Goal: Task Accomplishment & Management: Complete application form

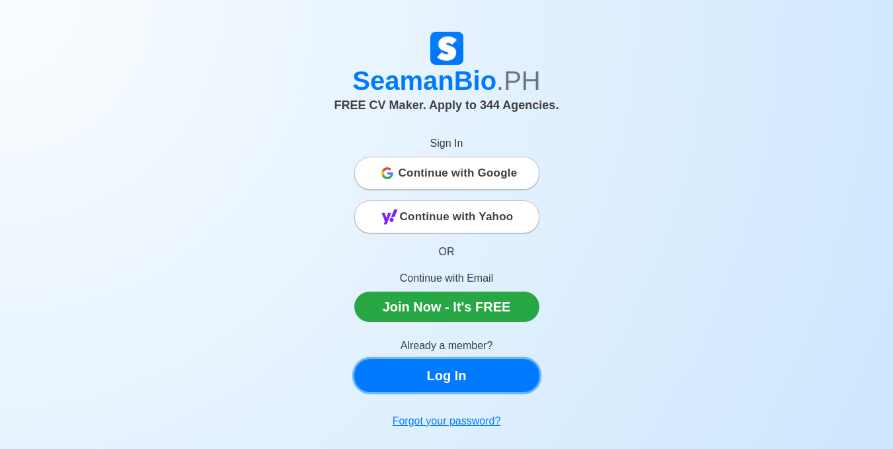
click at [480, 368] on link "Log In" at bounding box center [446, 375] width 185 height 33
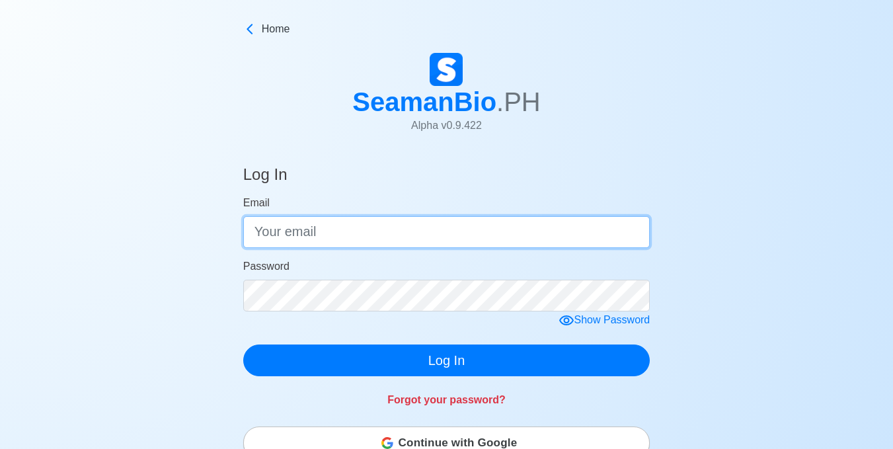
click at [314, 237] on input "Email" at bounding box center [446, 232] width 407 height 32
type input "[EMAIL_ADDRESS][DOMAIN_NAME]"
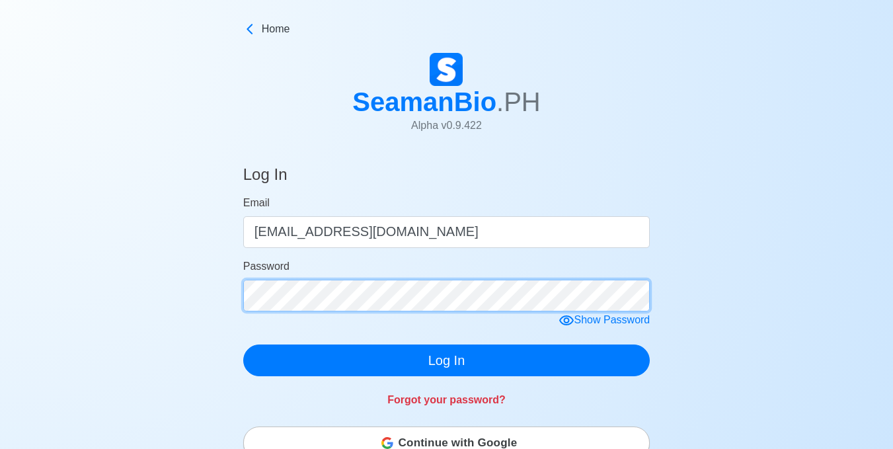
click button "Log In" at bounding box center [446, 361] width 407 height 32
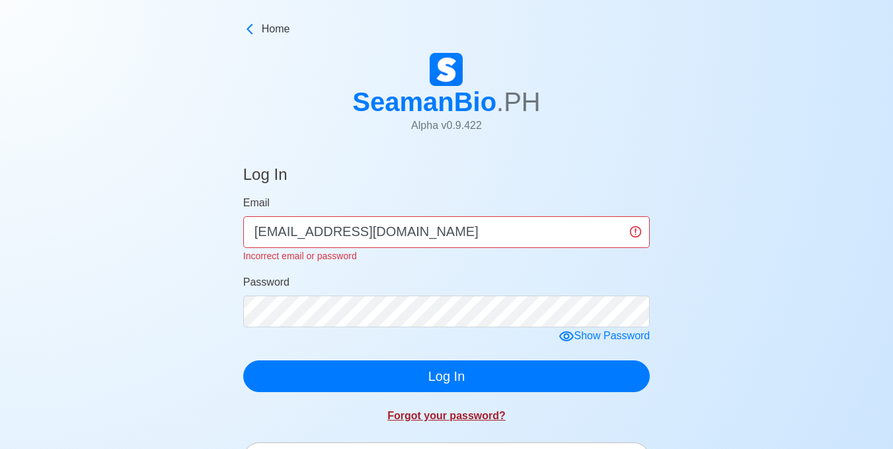
click at [484, 417] on link "Forgot your password?" at bounding box center [447, 415] width 118 height 11
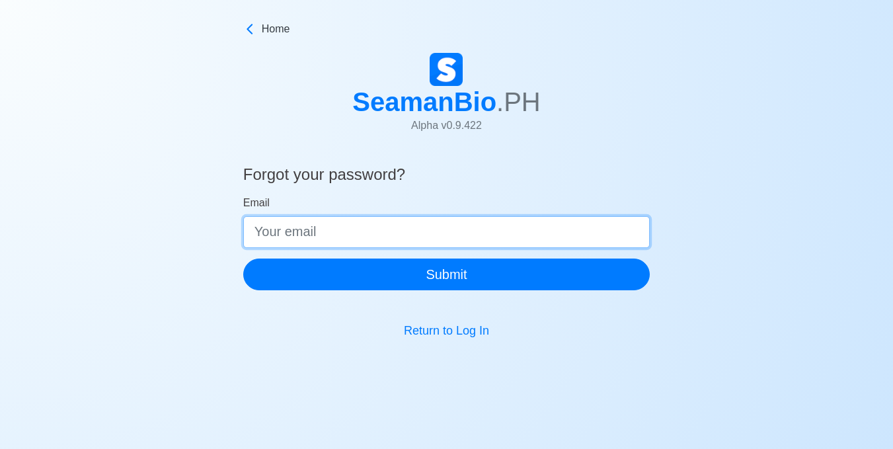
click at [363, 230] on input "Email" at bounding box center [446, 232] width 407 height 32
type input "[EMAIL_ADDRESS][DOMAIN_NAME]"
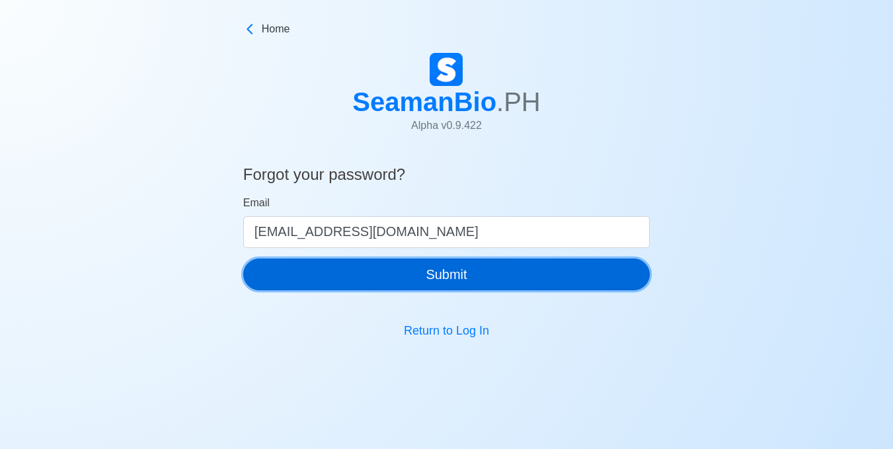
click at [409, 272] on button "Submit" at bounding box center [446, 275] width 407 height 32
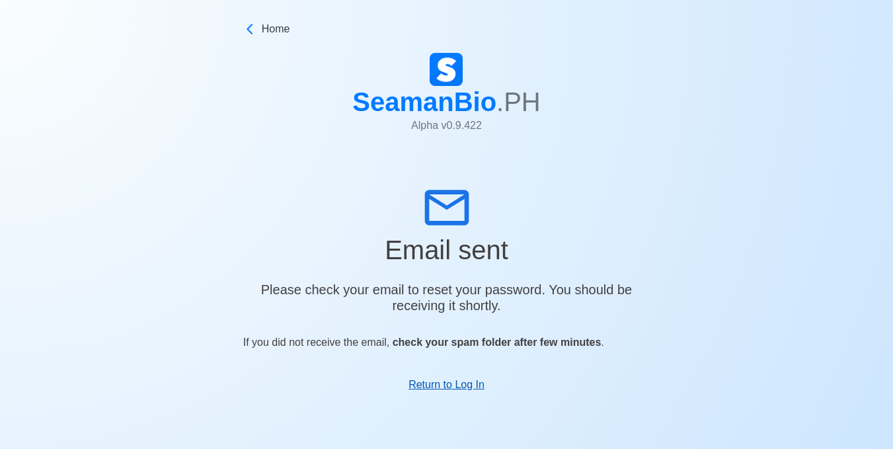
click at [469, 390] on link "Return to Log In" at bounding box center [447, 384] width 76 height 11
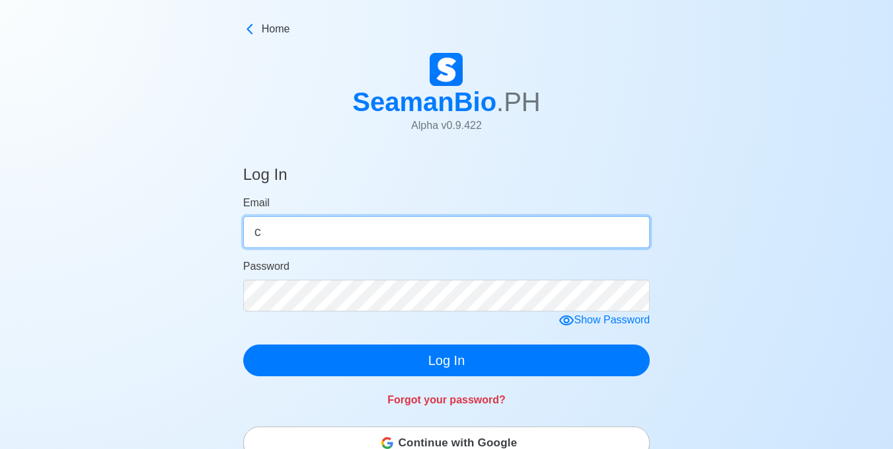
click at [334, 241] on input "c" at bounding box center [446, 232] width 407 height 32
type input "[EMAIL_ADDRESS][DOMAIN_NAME]"
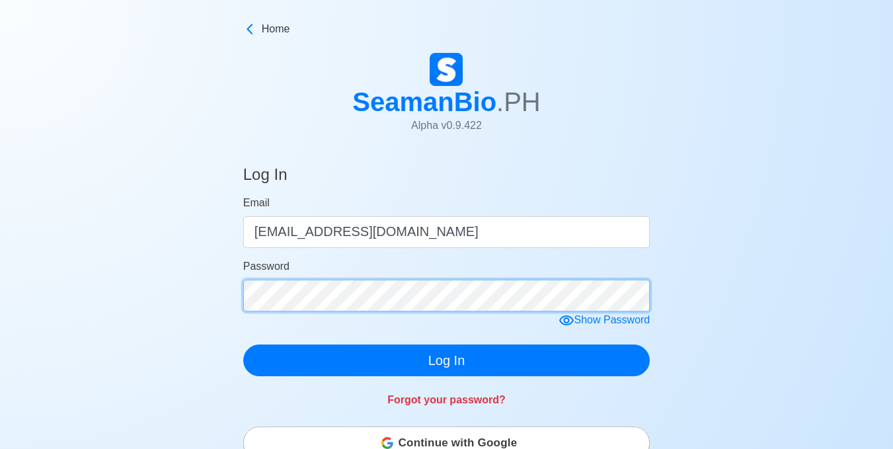
click button "Log In" at bounding box center [446, 361] width 407 height 32
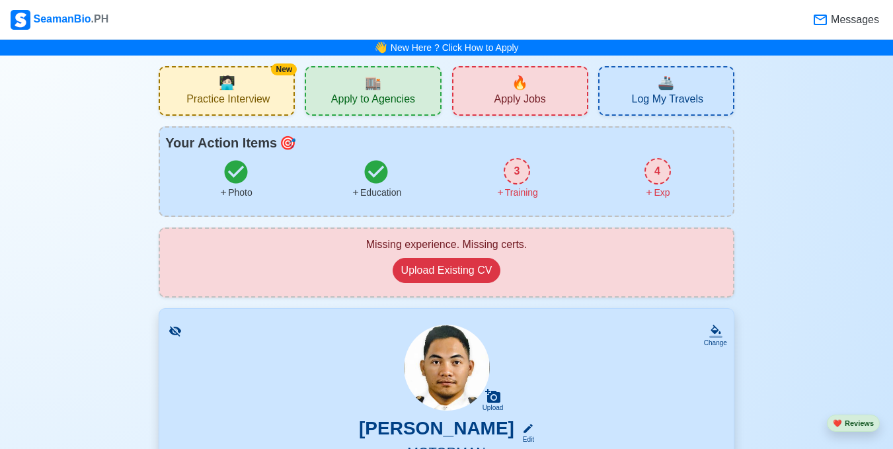
click at [513, 179] on div "3" at bounding box center [517, 171] width 26 height 26
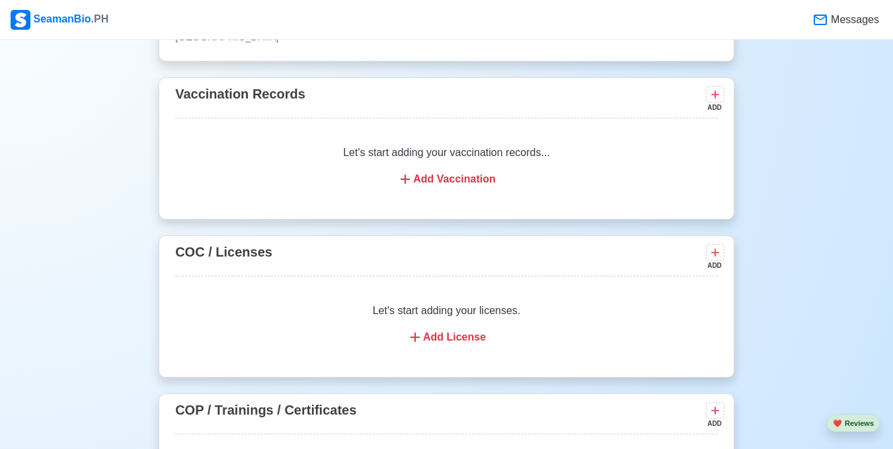
scroll to position [1304, 0]
click at [709, 102] on icon at bounding box center [715, 95] width 13 height 13
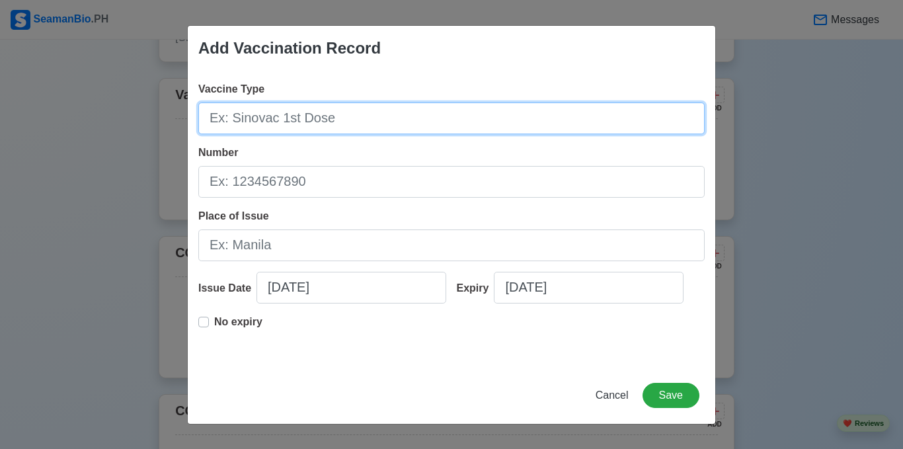
click at [532, 115] on input "Vaccine Type" at bounding box center [451, 119] width 507 height 32
type input "j"
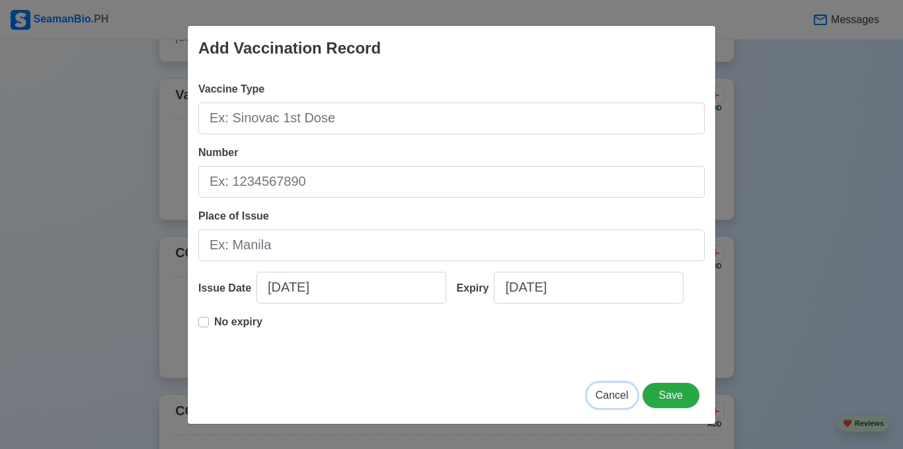
click at [620, 390] on span "Cancel" at bounding box center [612, 395] width 33 height 11
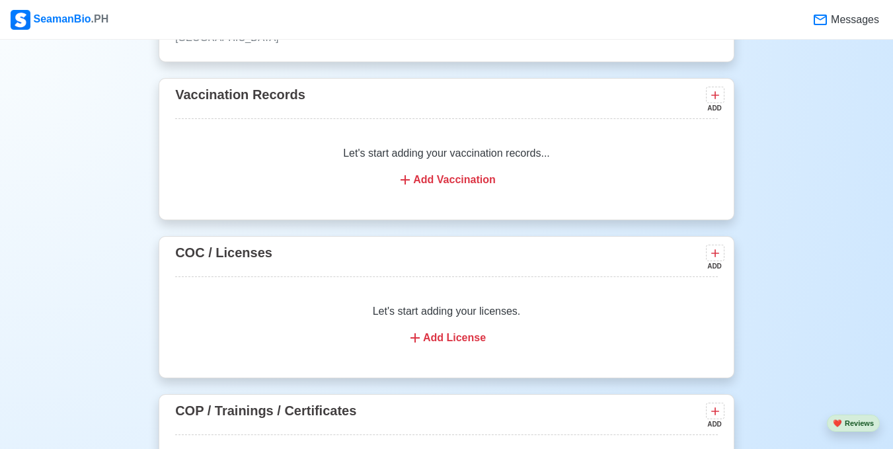
click at [798, 231] on div "New 🧑🏻‍💻 Practice Interview 🏬 Apply to Agencies 🔥 Apply Jobs 🚢 Log My Travels Y…" at bounding box center [446, 53] width 893 height 2604
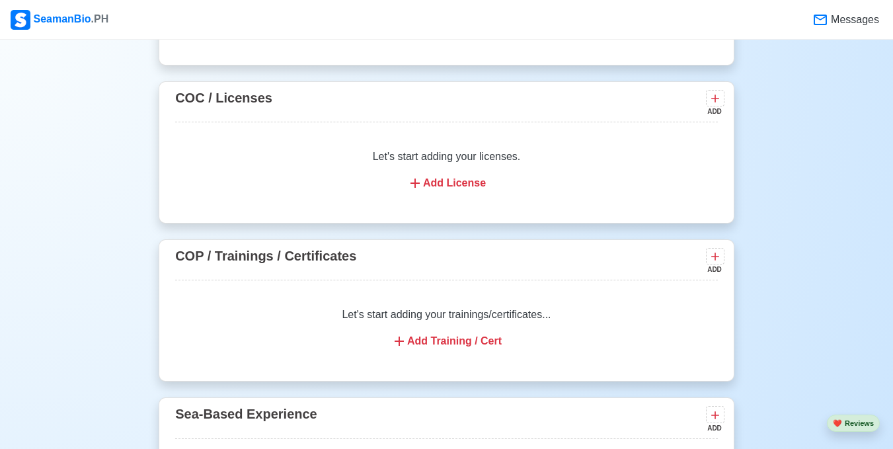
scroll to position [1463, 0]
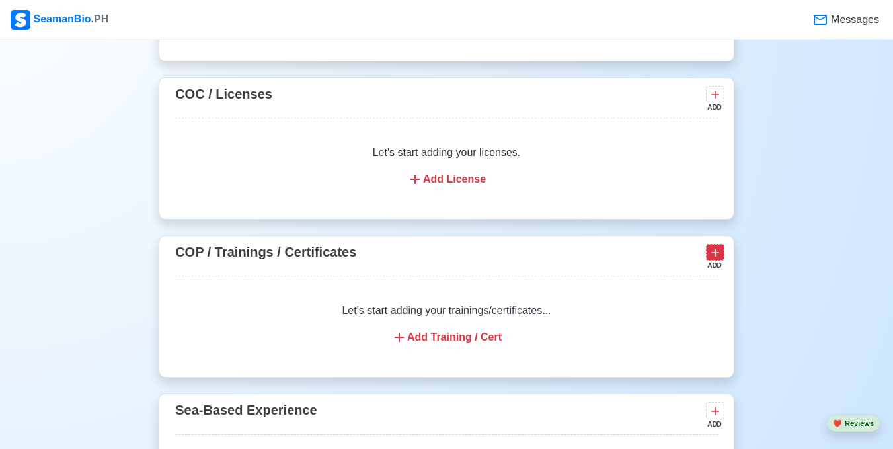
click at [709, 255] on icon at bounding box center [715, 252] width 13 height 13
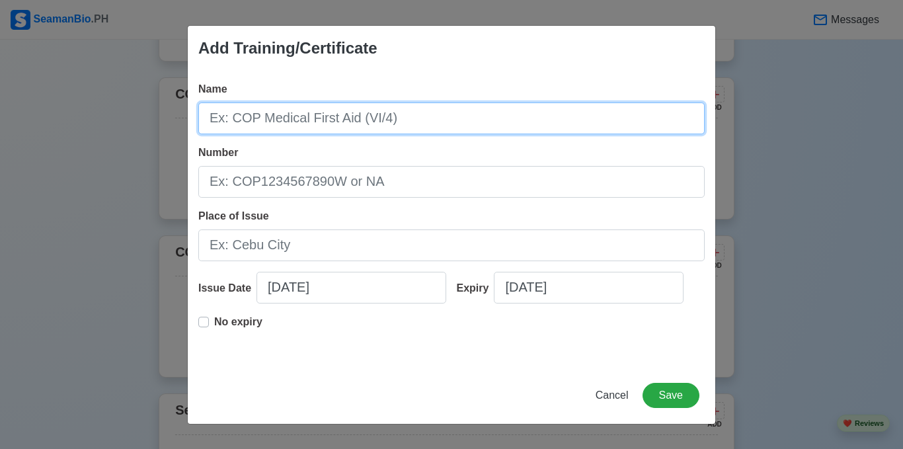
click at [423, 128] on input "Name" at bounding box center [451, 119] width 507 height 32
type input "pscrb"
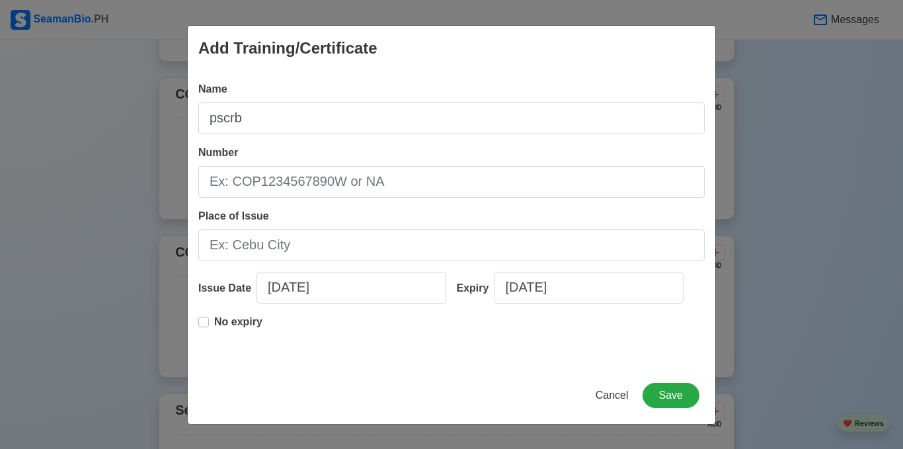
click at [794, 106] on div "Add Training/Certificate Name pscrb Number Place of Issue Issue Date [DATE] Exp…" at bounding box center [451, 224] width 903 height 449
click at [607, 401] on span "Cancel" at bounding box center [612, 395] width 33 height 11
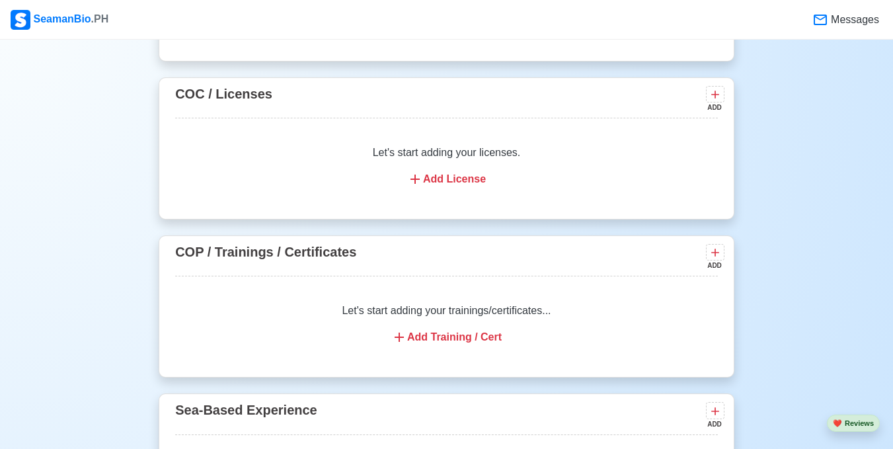
scroll to position [1497, 0]
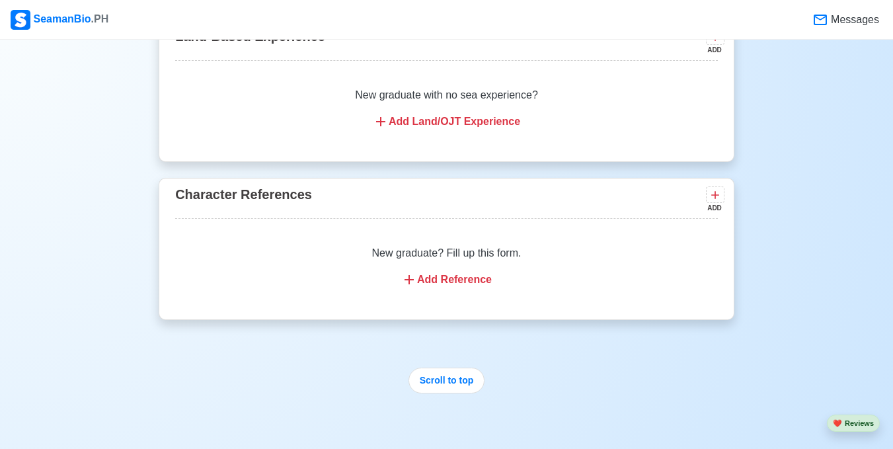
scroll to position [2053, 0]
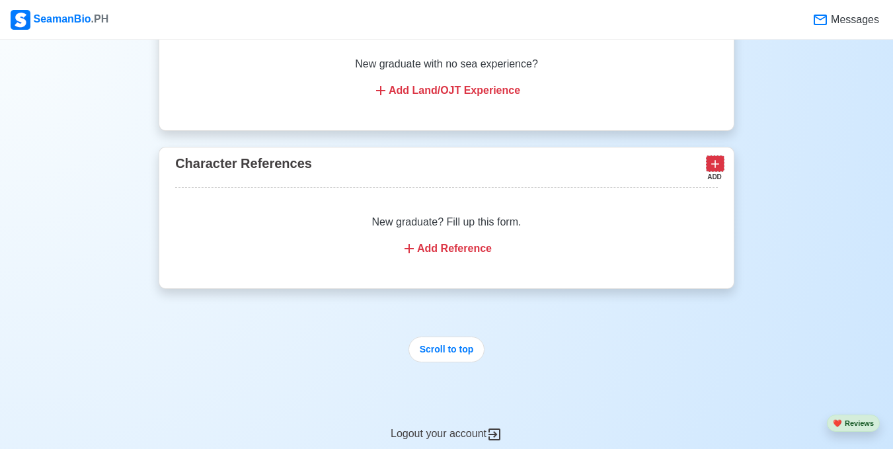
click at [720, 171] on icon at bounding box center [715, 163] width 13 height 13
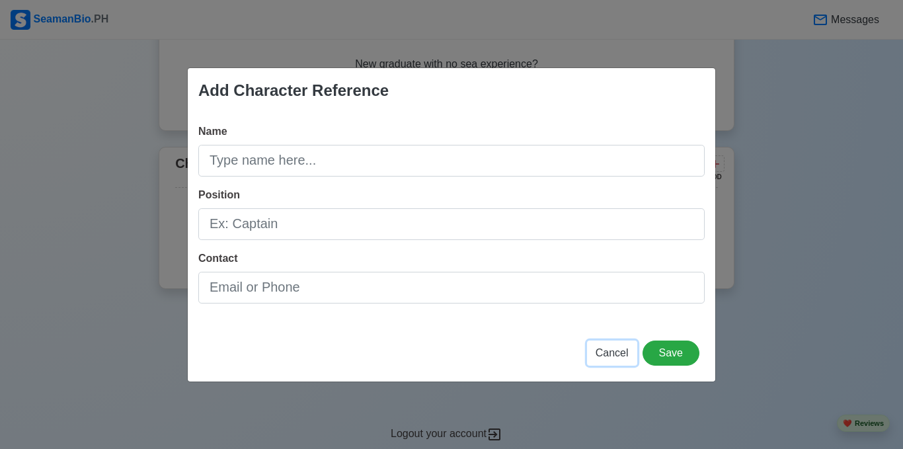
click at [628, 349] on span "Cancel" at bounding box center [612, 352] width 33 height 11
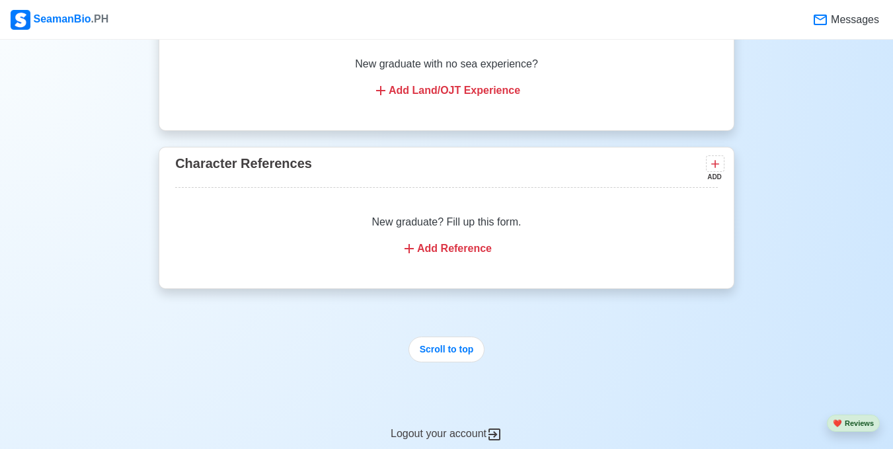
click at [720, 171] on icon at bounding box center [715, 163] width 13 height 13
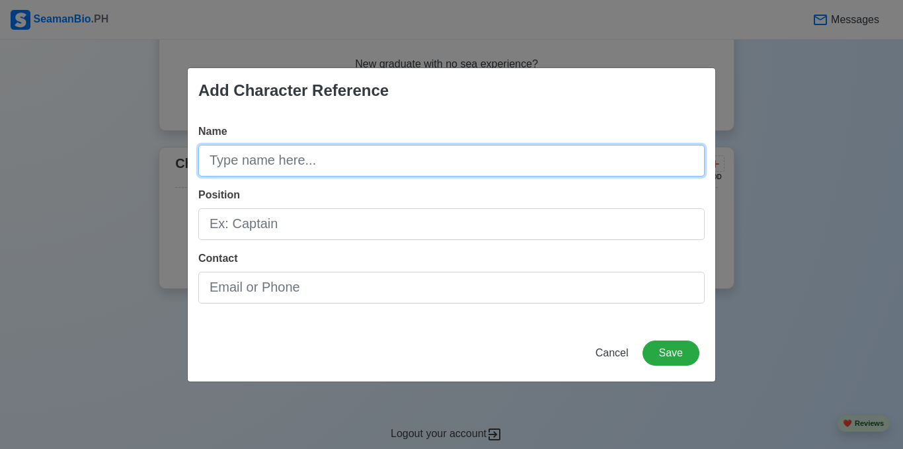
click at [392, 169] on input "Name" at bounding box center [451, 161] width 507 height 32
type input "[PERSON_NAME]"
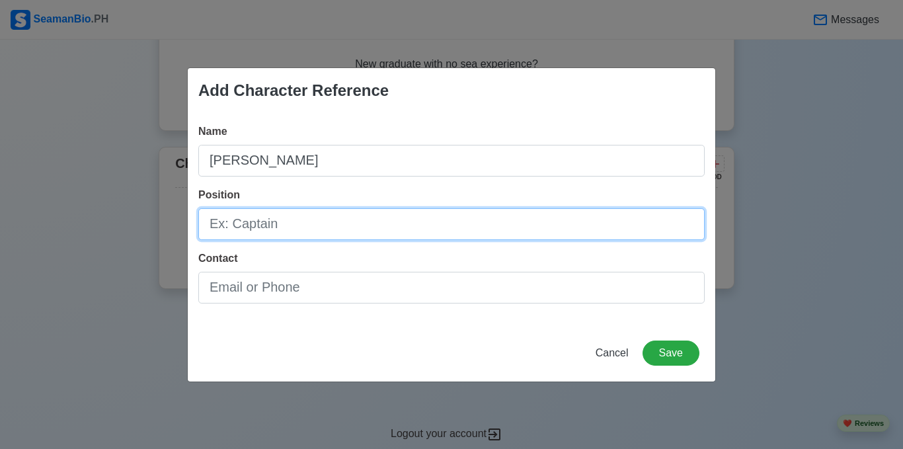
click at [319, 209] on input "Position" at bounding box center [451, 224] width 507 height 32
type input "1"
type input "2"
type input "1st Engineer"
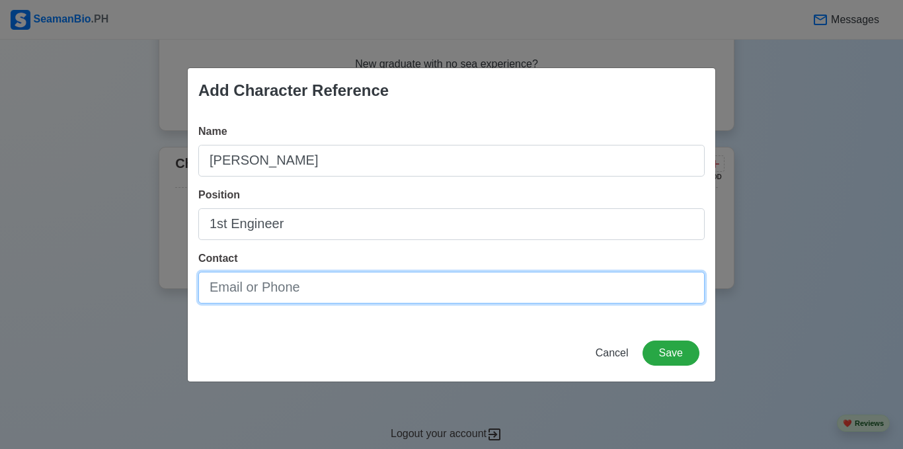
click at [289, 278] on input "Contact" at bounding box center [451, 288] width 507 height 32
type input "[EMAIL_ADDRESS][DOMAIN_NAME]"
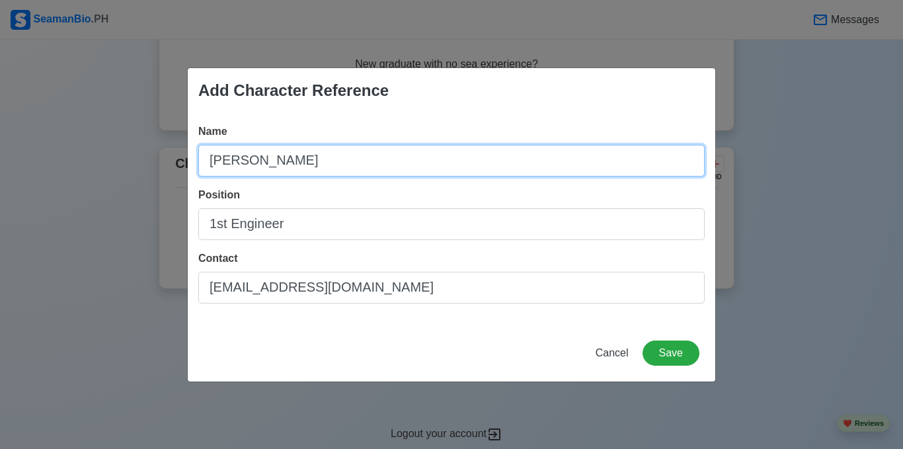
click at [253, 161] on input "[PERSON_NAME]" at bounding box center [451, 161] width 507 height 32
click at [290, 163] on input "[PERSON_NAME]" at bounding box center [451, 161] width 507 height 32
type input "[PERSON_NAME]"
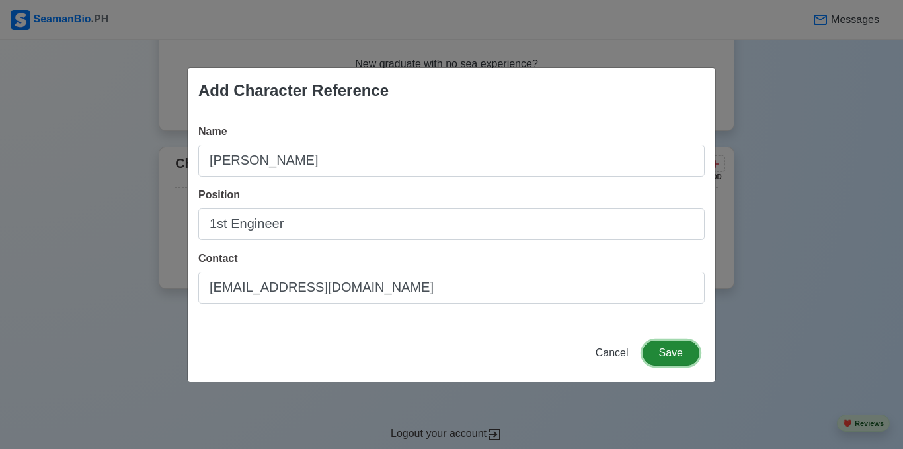
click at [657, 364] on button "Save" at bounding box center [671, 353] width 57 height 25
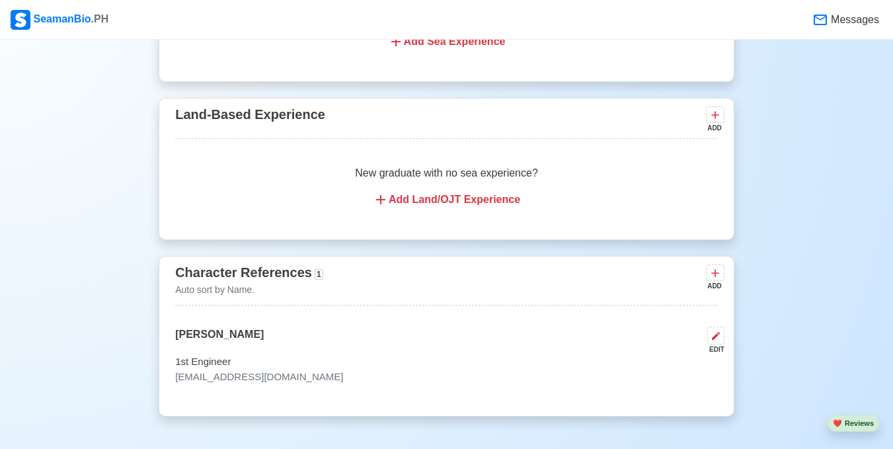
scroll to position [1921, 0]
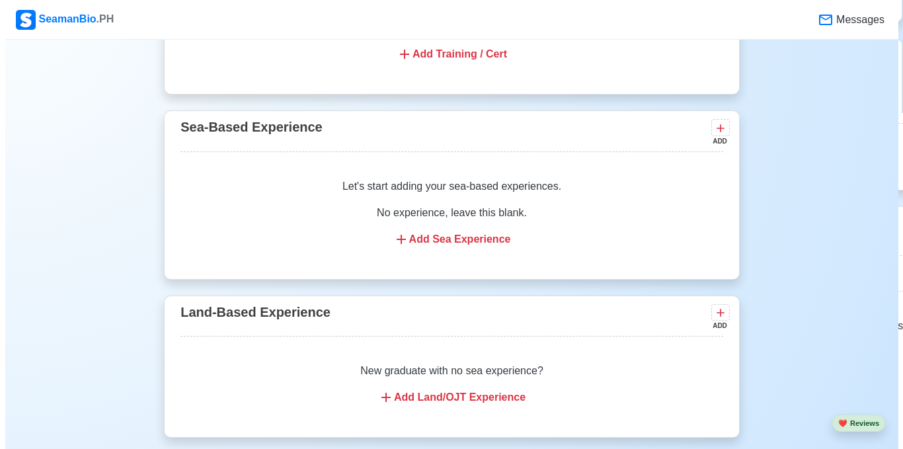
scroll to position [1735, 0]
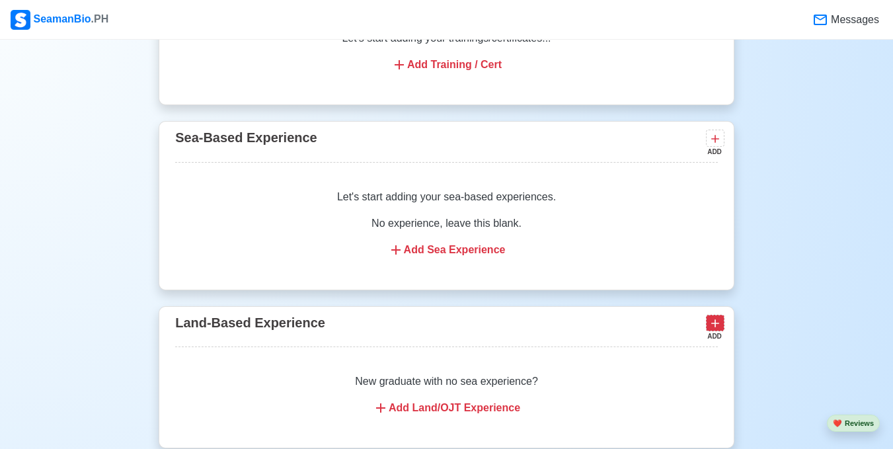
click at [717, 327] on icon at bounding box center [716, 323] width 8 height 8
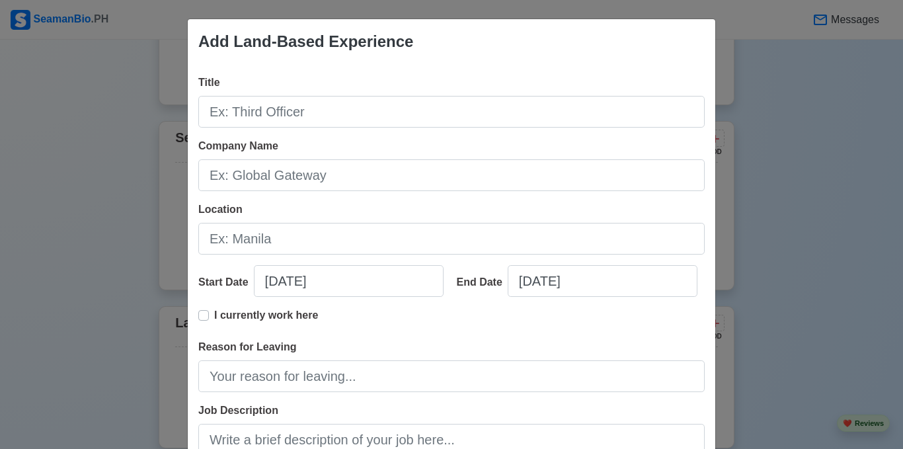
click at [801, 128] on div "Add Land-Based Experience Title Company Name Location Start Date [DATE] End Dat…" at bounding box center [451, 224] width 903 height 449
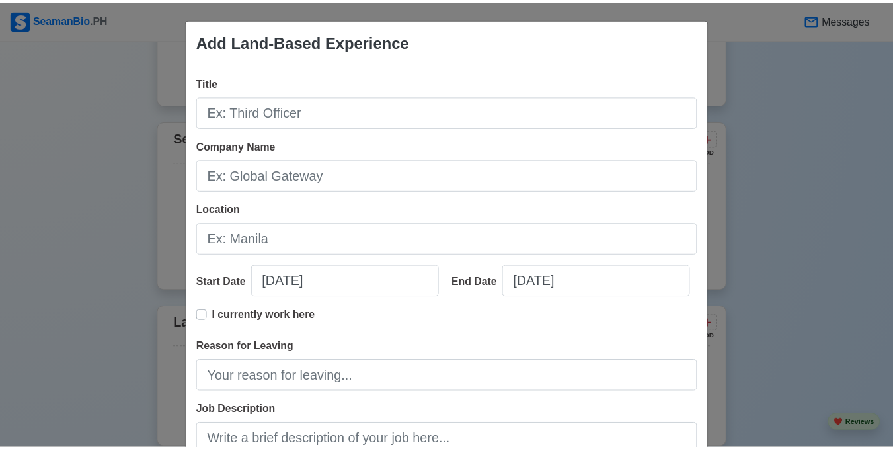
scroll to position [202, 0]
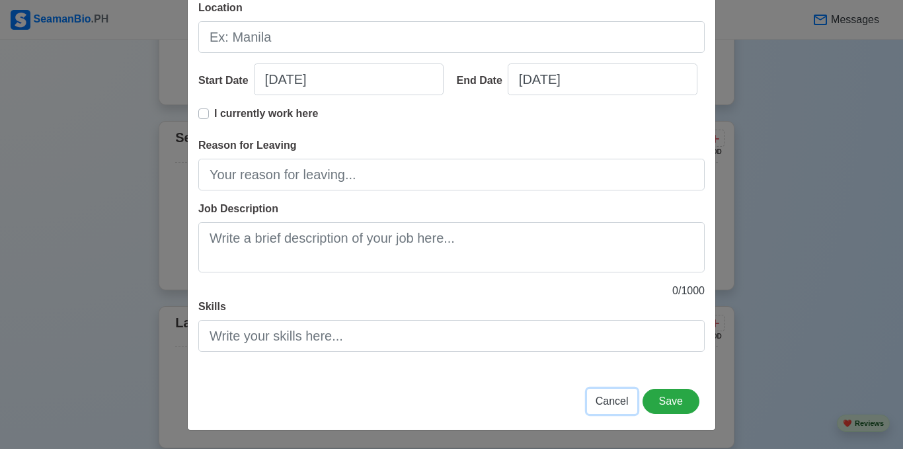
click at [615, 401] on span "Cancel" at bounding box center [612, 400] width 33 height 11
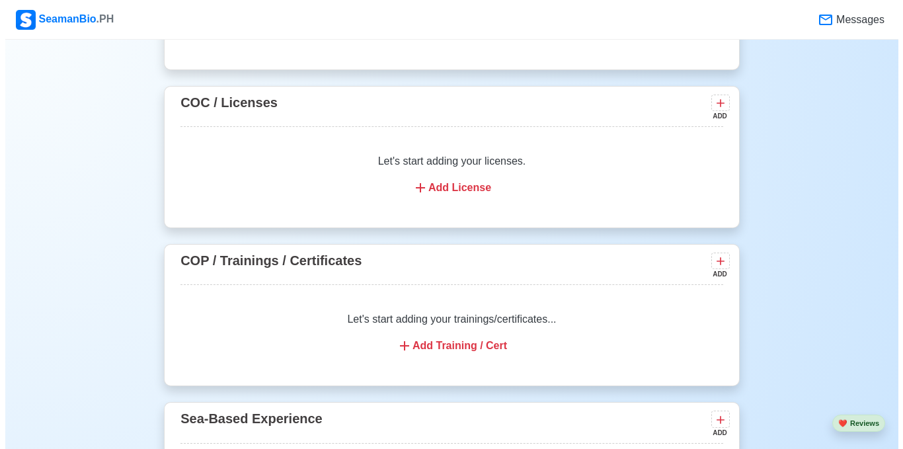
scroll to position [1411, 0]
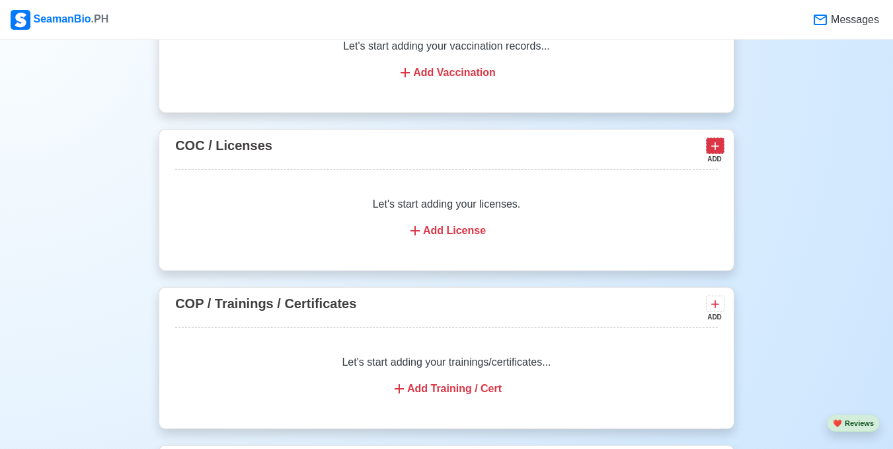
click at [717, 153] on icon at bounding box center [715, 146] width 13 height 13
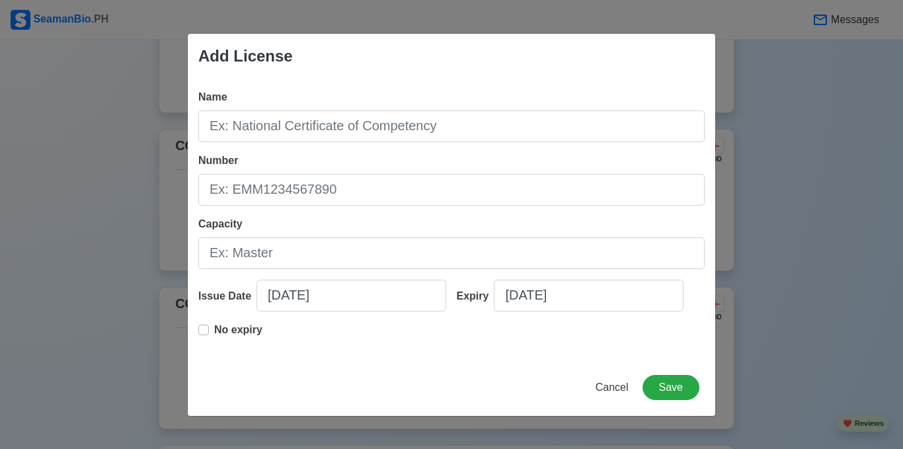
click at [845, 391] on div "Add License Name Number Capacity Issue Date [DATE] Expiry [DATE] No expiry Canc…" at bounding box center [451, 224] width 903 height 449
click at [564, 323] on div "No expiry" at bounding box center [451, 335] width 507 height 26
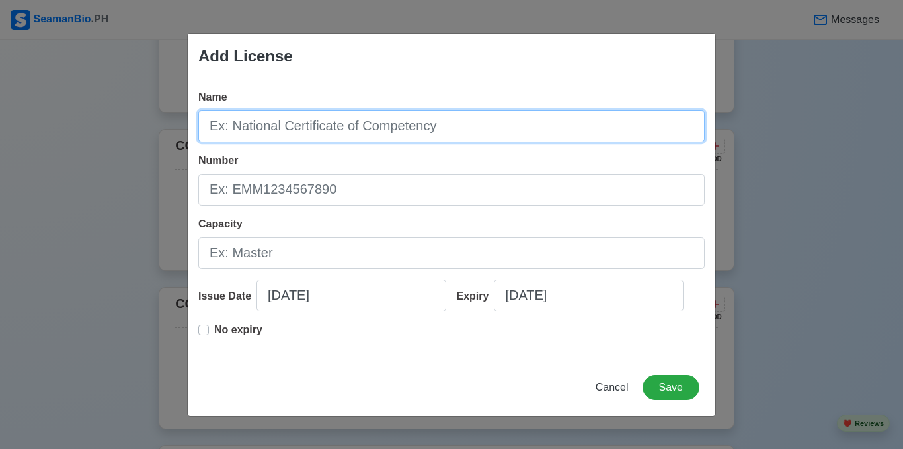
click at [487, 132] on input "Name" at bounding box center [451, 126] width 507 height 32
paste input "Lor Ipsumdo si Ametcon adi Elitseddoei — Te inc Utlaboree-Dolo Magna ali eni ad…"
type input "Lor Ipsumdo si Ametcon adi Elitseddoei — Te inc Utlaboree-Dolo Magna ali eni ad…"
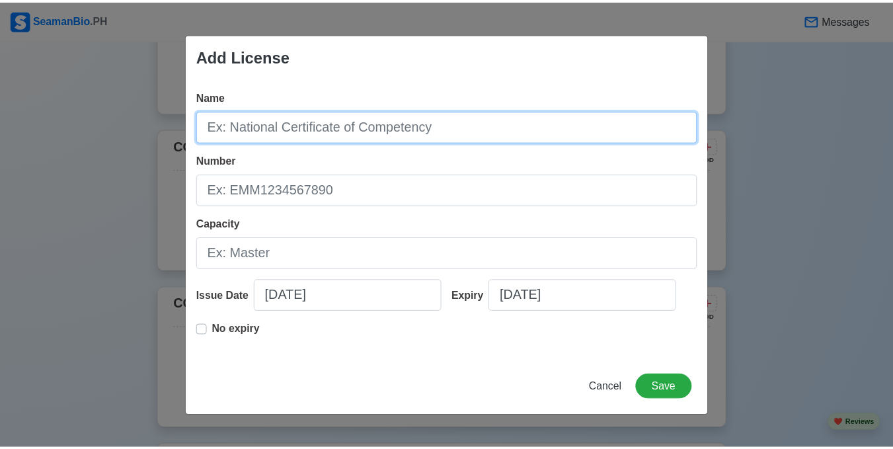
scroll to position [0, 0]
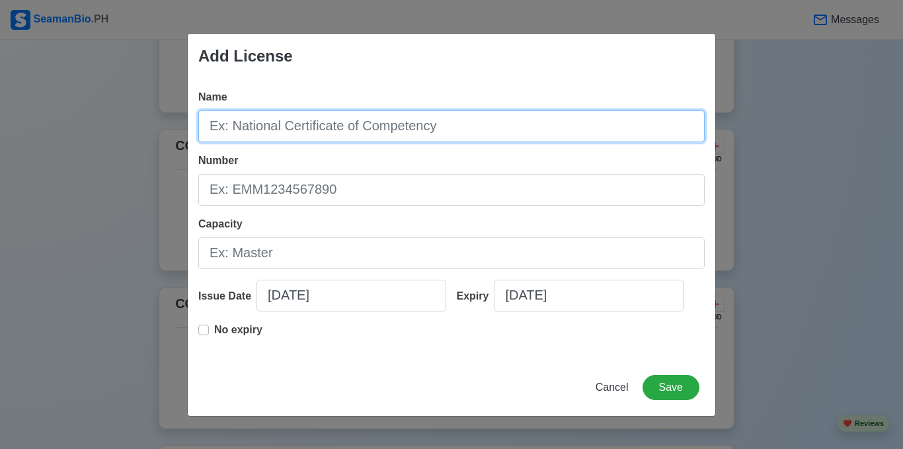
click at [512, 124] on input "Name" at bounding box center [451, 126] width 507 height 32
paste input "Proficiency in Survival Craft and Rescue Boats"
type input "Proficiency in Survival Craft and Rescue Boats"
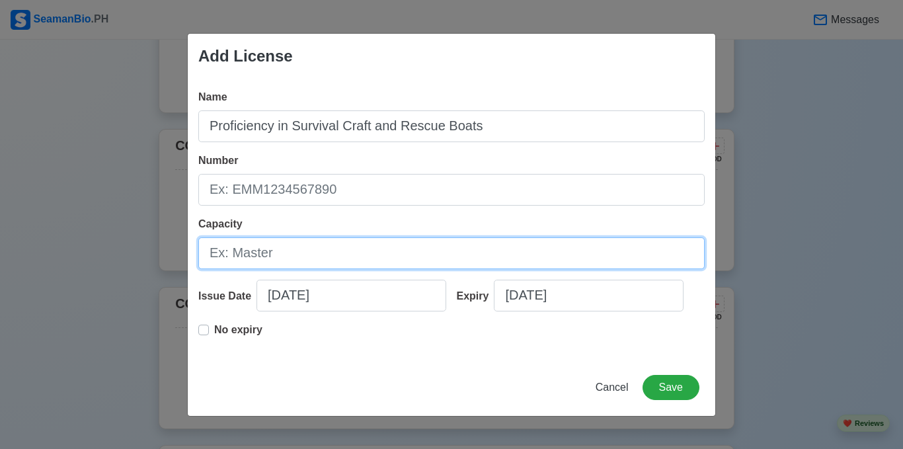
click at [355, 251] on input "Capacity" at bounding box center [451, 253] width 507 height 32
type input "motorman"
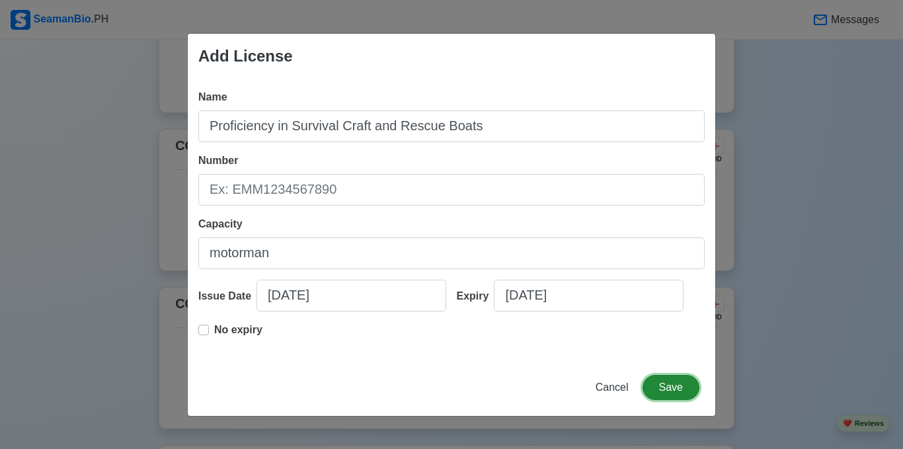
click at [661, 387] on button "Save" at bounding box center [671, 387] width 57 height 25
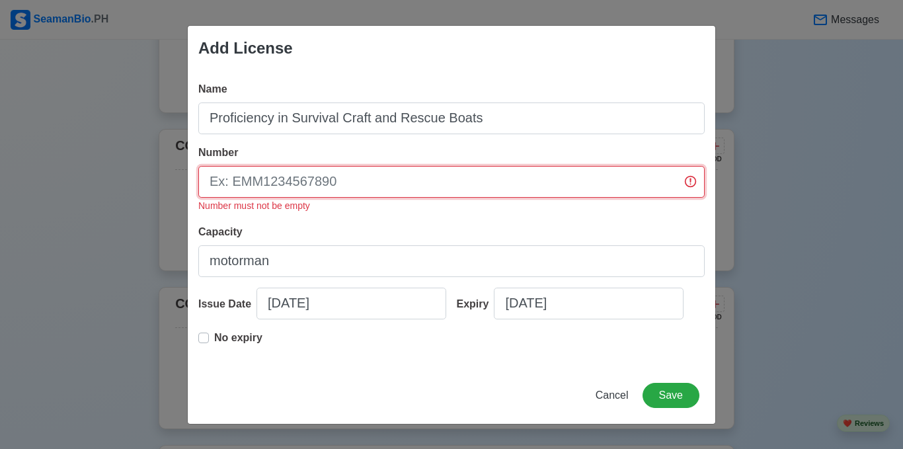
click at [607, 190] on input "Number" at bounding box center [451, 182] width 507 height 32
type input "qweqweqweqweqw"
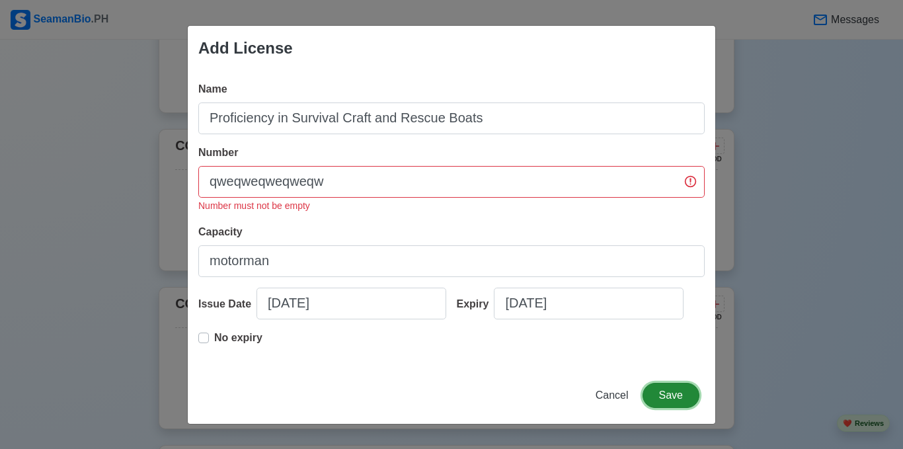
click at [683, 392] on button "Save" at bounding box center [671, 395] width 57 height 25
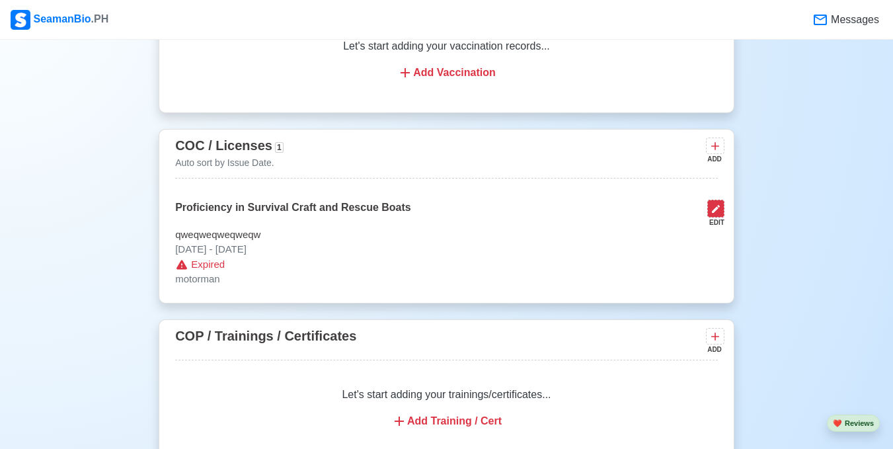
click at [720, 214] on icon at bounding box center [716, 209] width 11 height 11
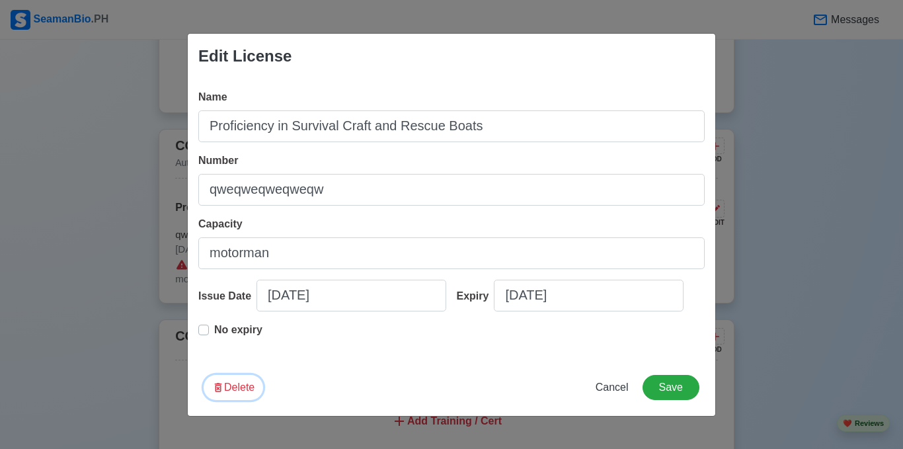
click at [230, 384] on button "Delete" at bounding box center [234, 387] width 60 height 25
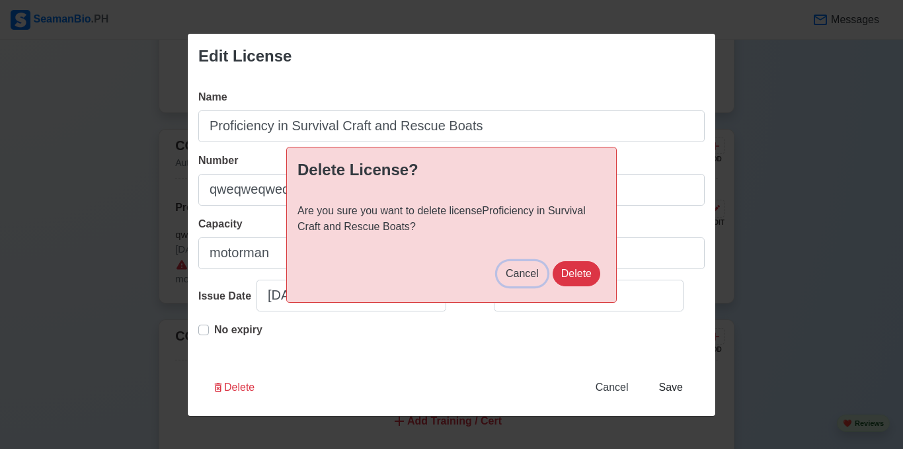
click at [528, 275] on span "Cancel" at bounding box center [522, 273] width 33 height 11
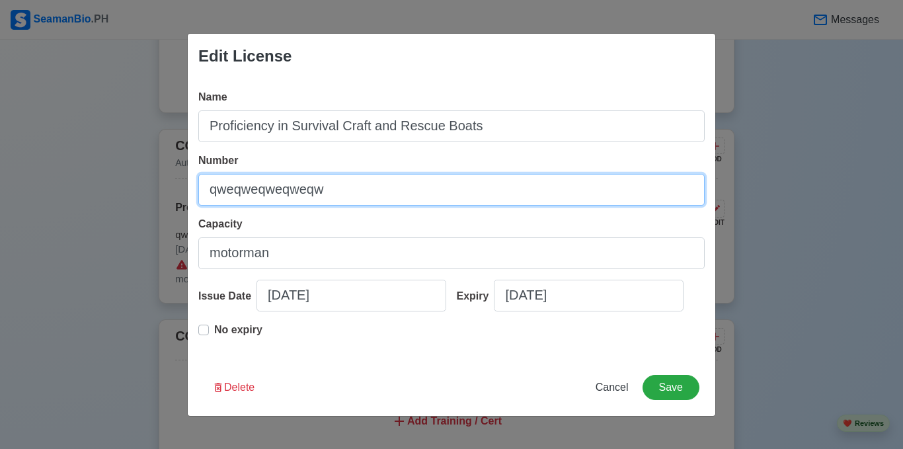
click at [426, 184] on input "qweqweqweqweqw" at bounding box center [451, 190] width 507 height 32
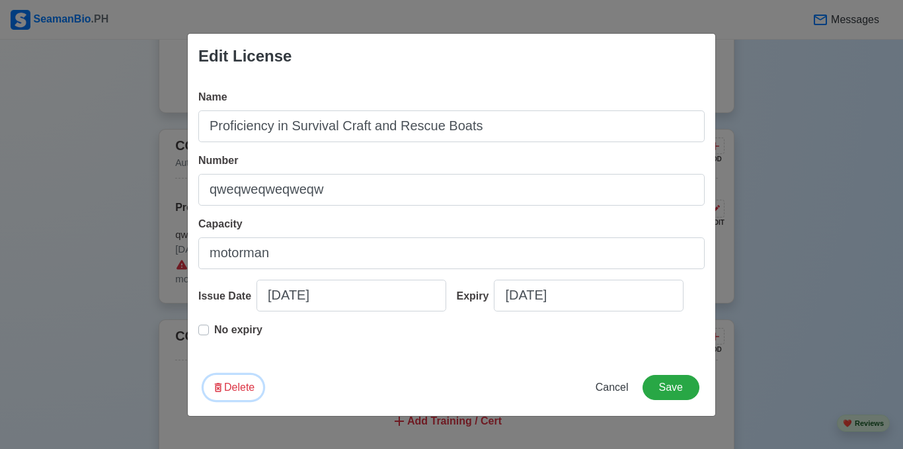
click at [245, 382] on button "Delete" at bounding box center [234, 387] width 60 height 25
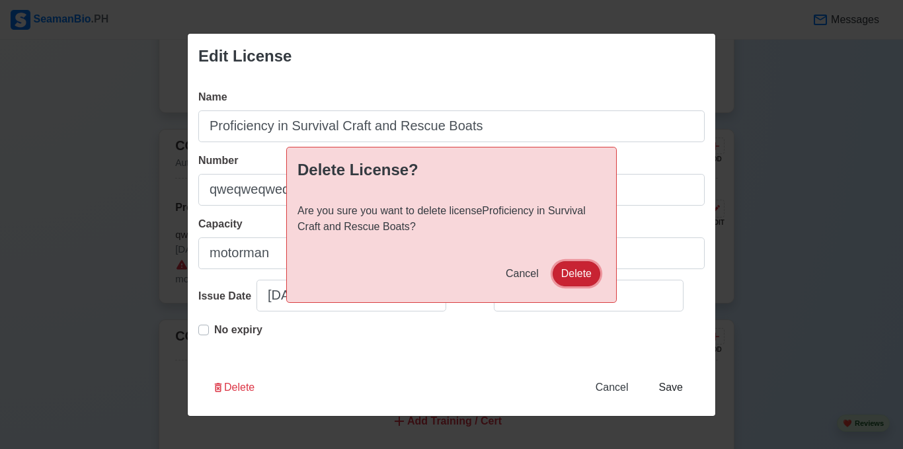
click at [575, 276] on button "Delete" at bounding box center [577, 273] width 48 height 25
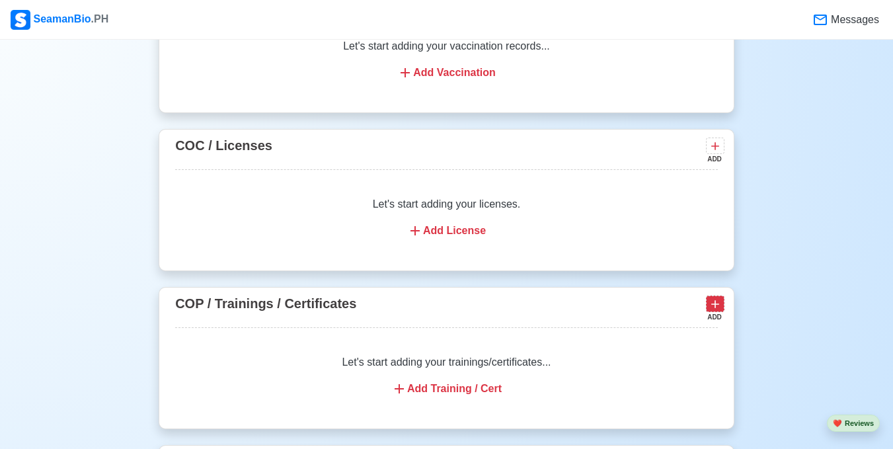
click at [716, 311] on icon at bounding box center [715, 304] width 13 height 13
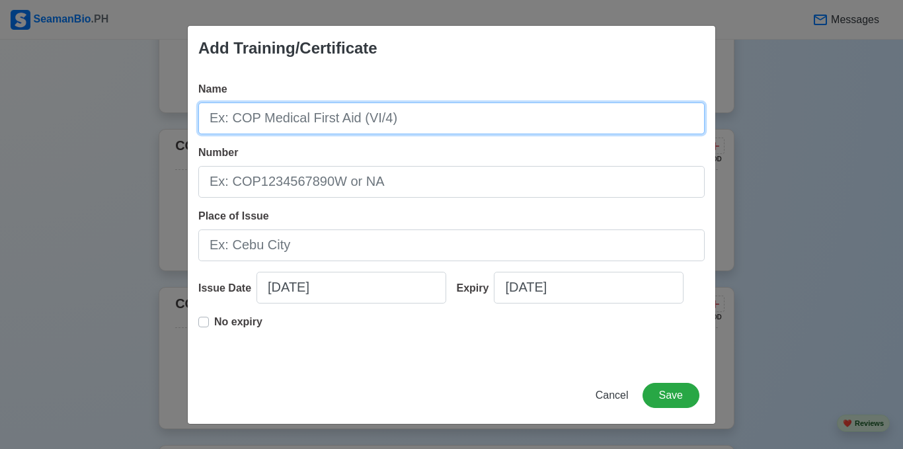
click at [419, 122] on input "Name" at bounding box center [451, 119] width 507 height 32
paste input "Proficiency in Survival Craft and Rescue Boats"
type input "Proficiency in Survival Craft and Rescue Boats"
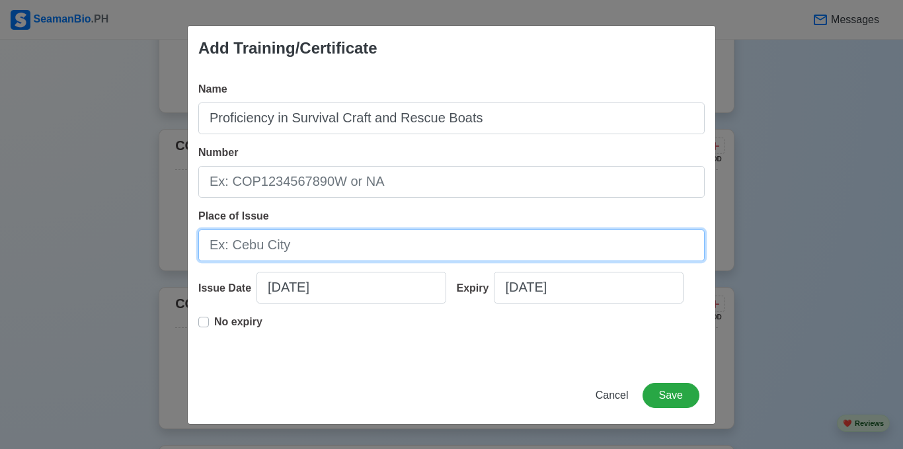
click at [346, 236] on input "Place of Issue" at bounding box center [451, 245] width 507 height 32
type input "m"
type input "[GEOGRAPHIC_DATA]"
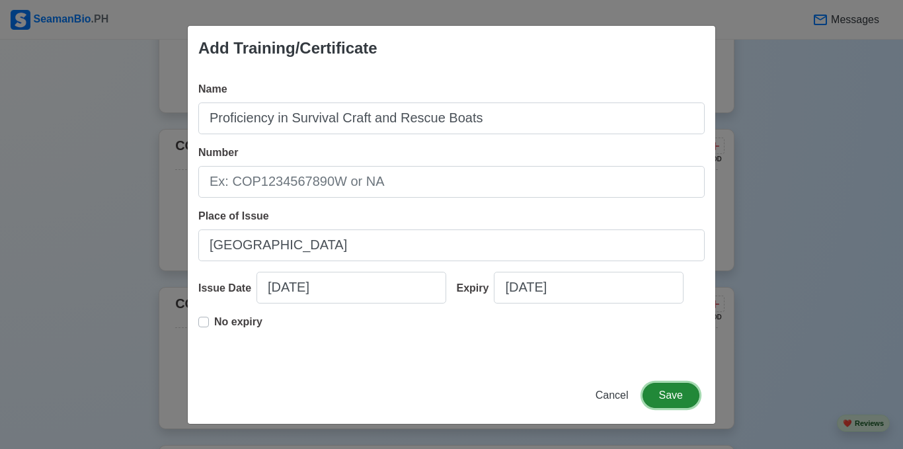
click at [679, 396] on button "Save" at bounding box center [671, 395] width 57 height 25
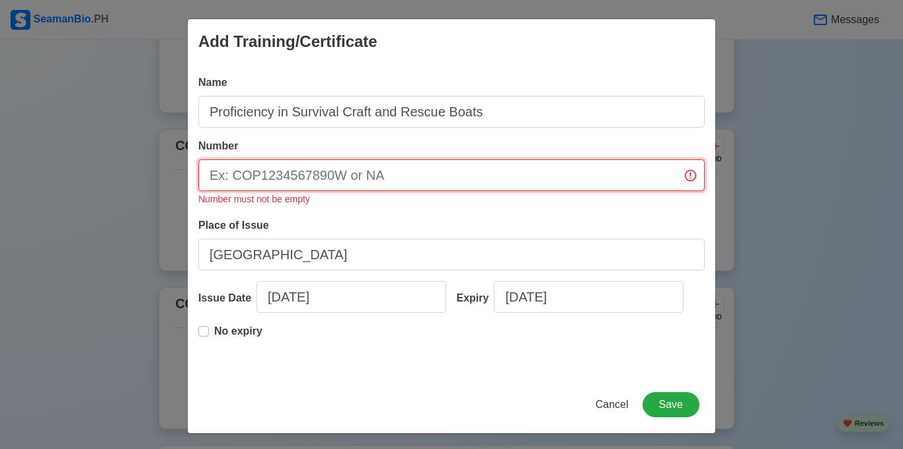
click at [393, 169] on input "Number" at bounding box center [451, 175] width 507 height 32
type input "NA"
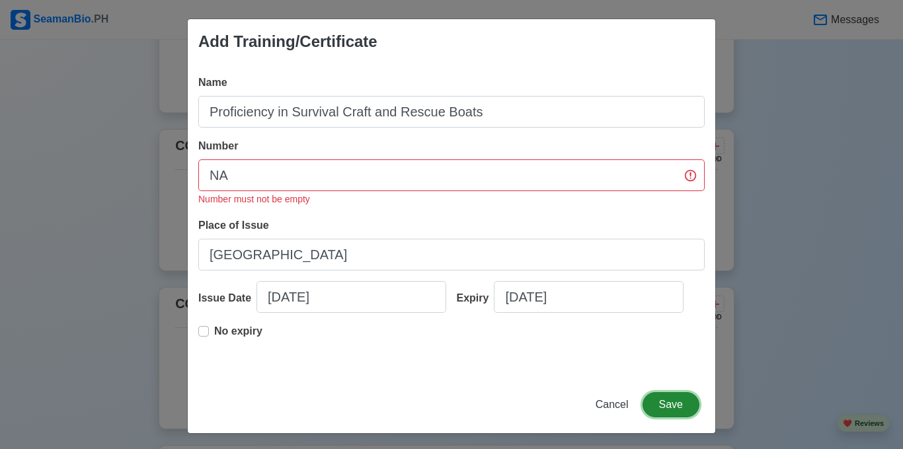
click at [666, 405] on button "Save" at bounding box center [671, 404] width 57 height 25
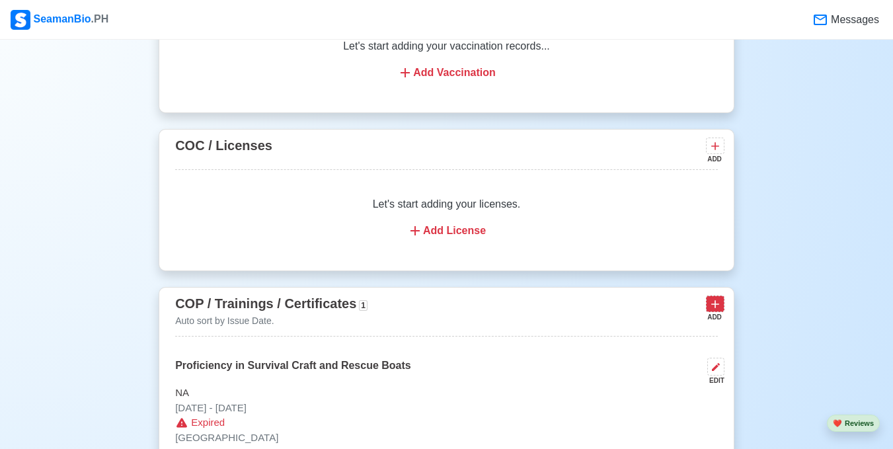
click at [720, 310] on icon at bounding box center [715, 304] width 13 height 13
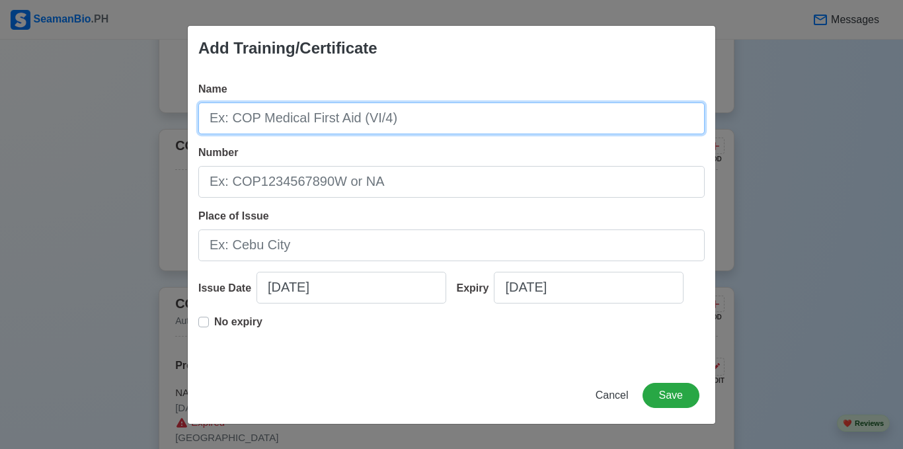
click at [471, 132] on input "Name" at bounding box center [451, 119] width 507 height 32
type input "SDSD"
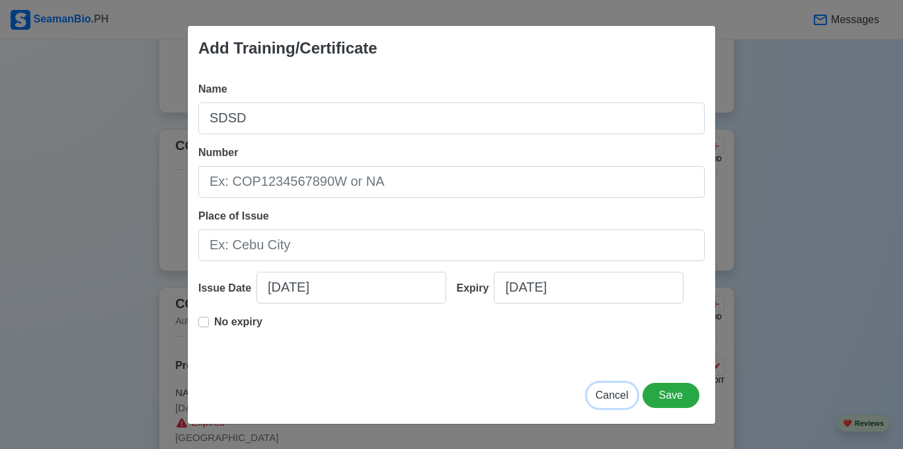
click at [614, 393] on span "Cancel" at bounding box center [612, 395] width 33 height 11
